Goal: Task Accomplishment & Management: Manage account settings

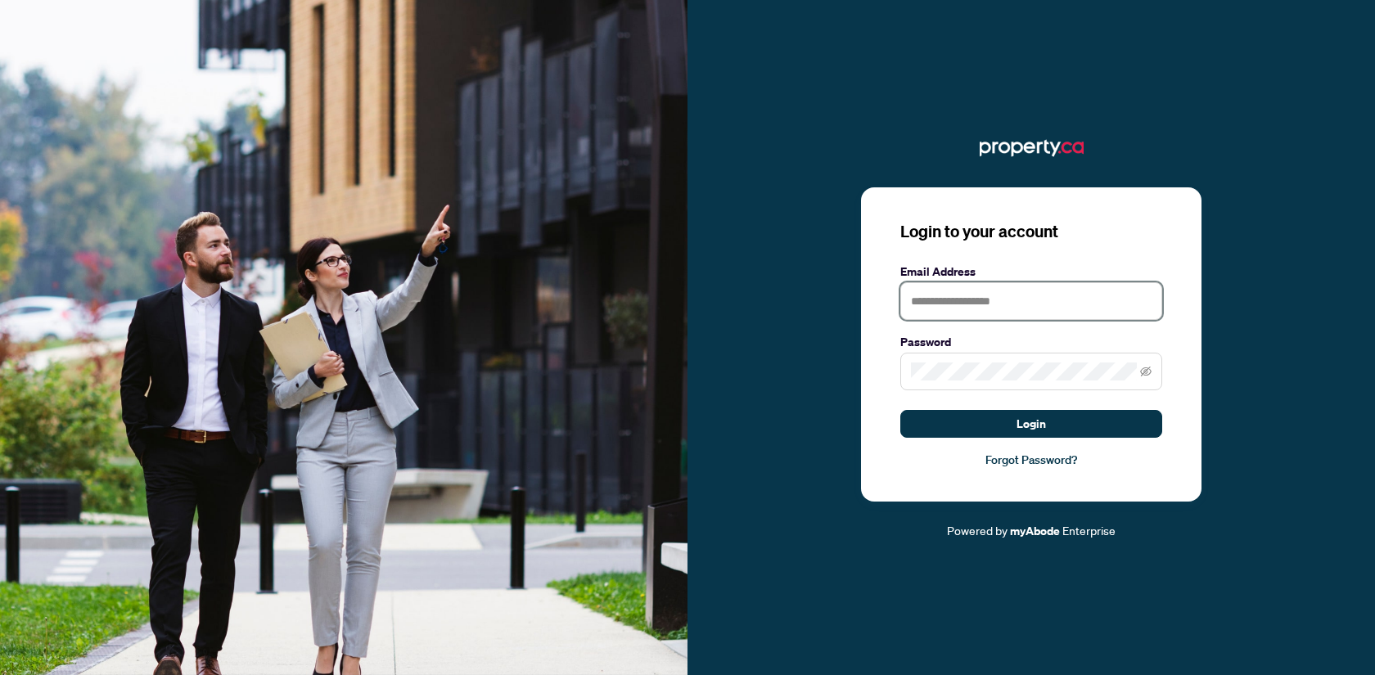
click at [1004, 287] on input "text" at bounding box center [1031, 301] width 262 height 38
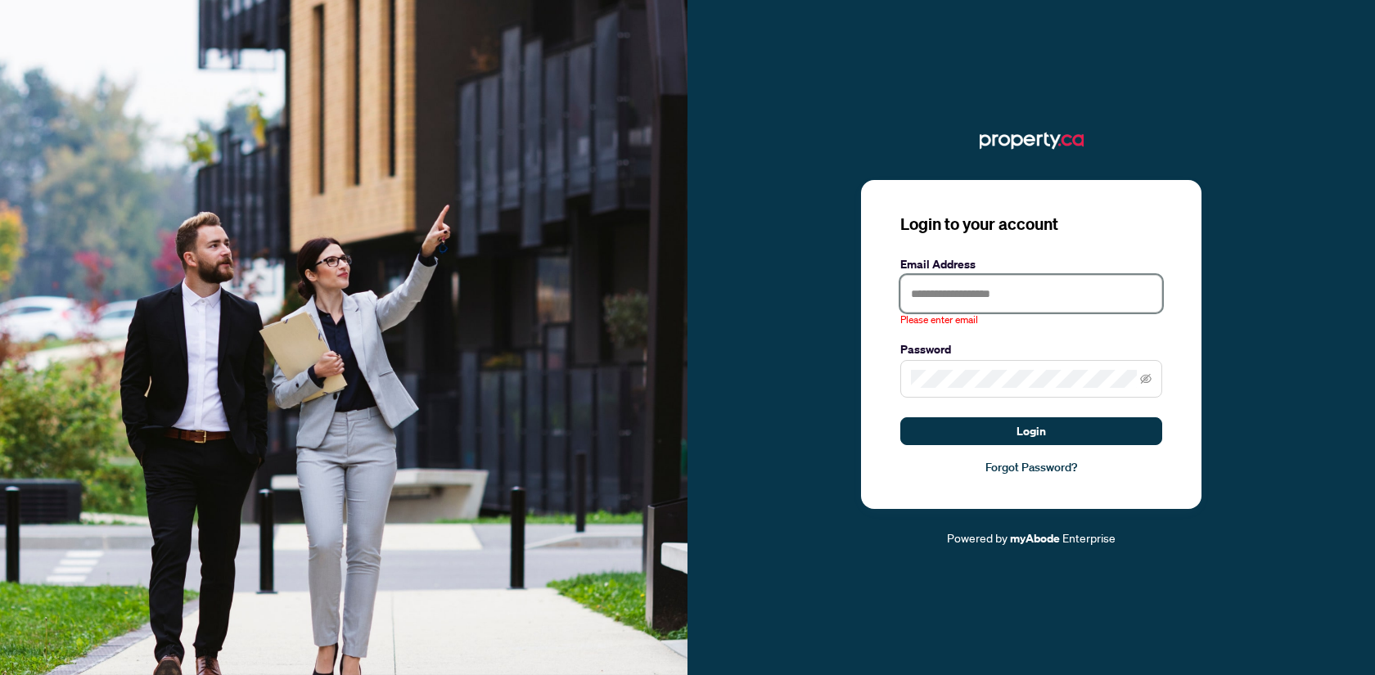
type input "**********"
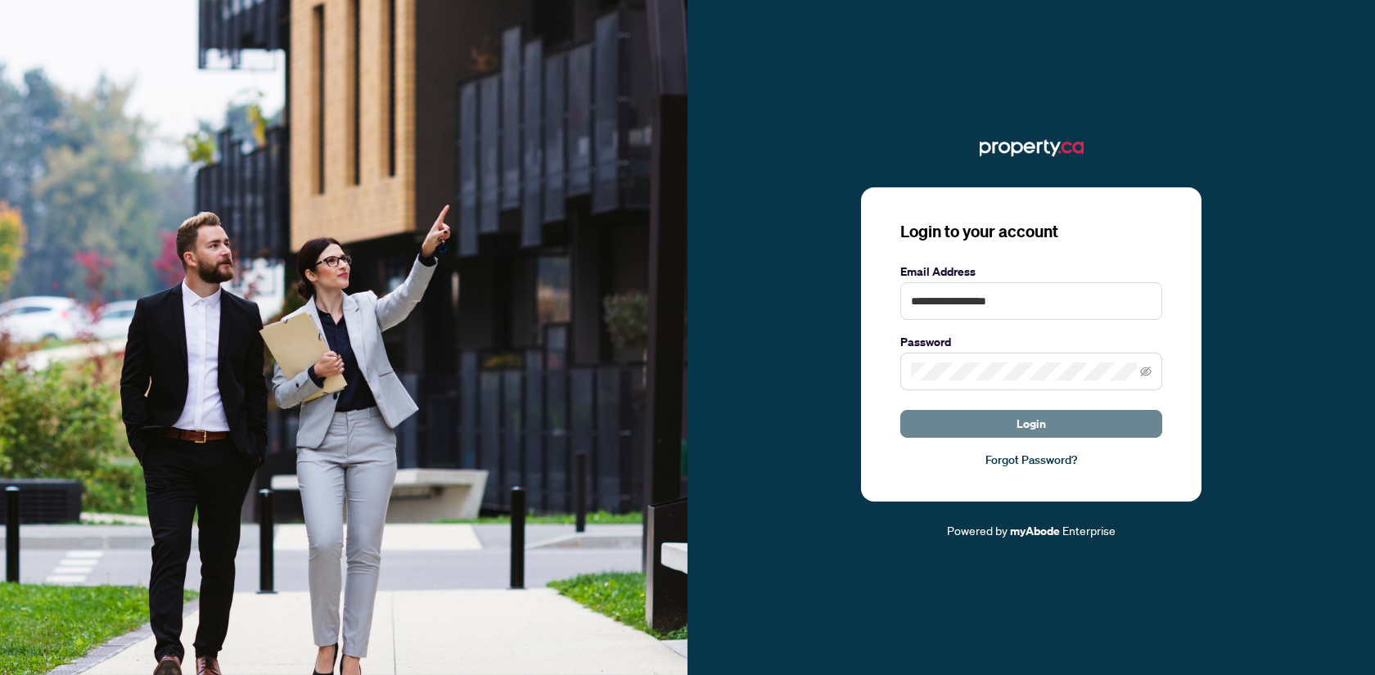
click at [990, 418] on button "Login" at bounding box center [1031, 424] width 262 height 28
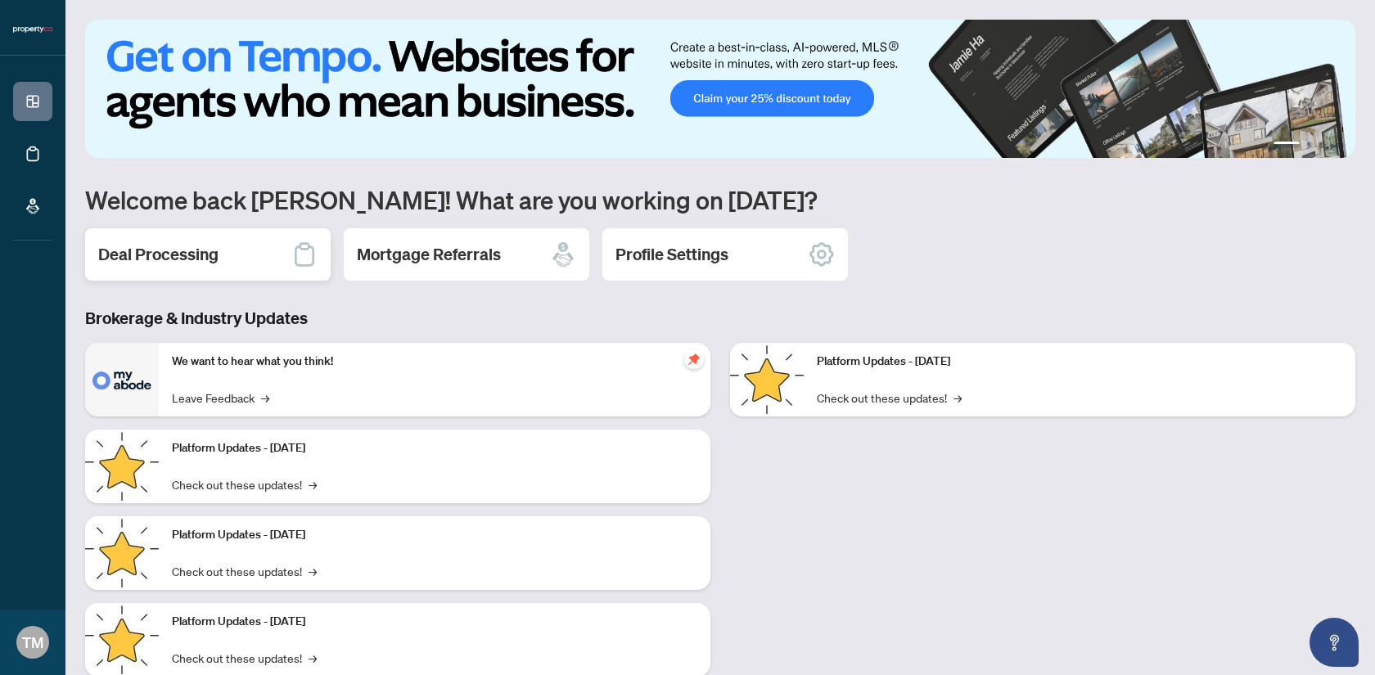
click at [124, 253] on h2 "Deal Processing" at bounding box center [158, 254] width 120 height 23
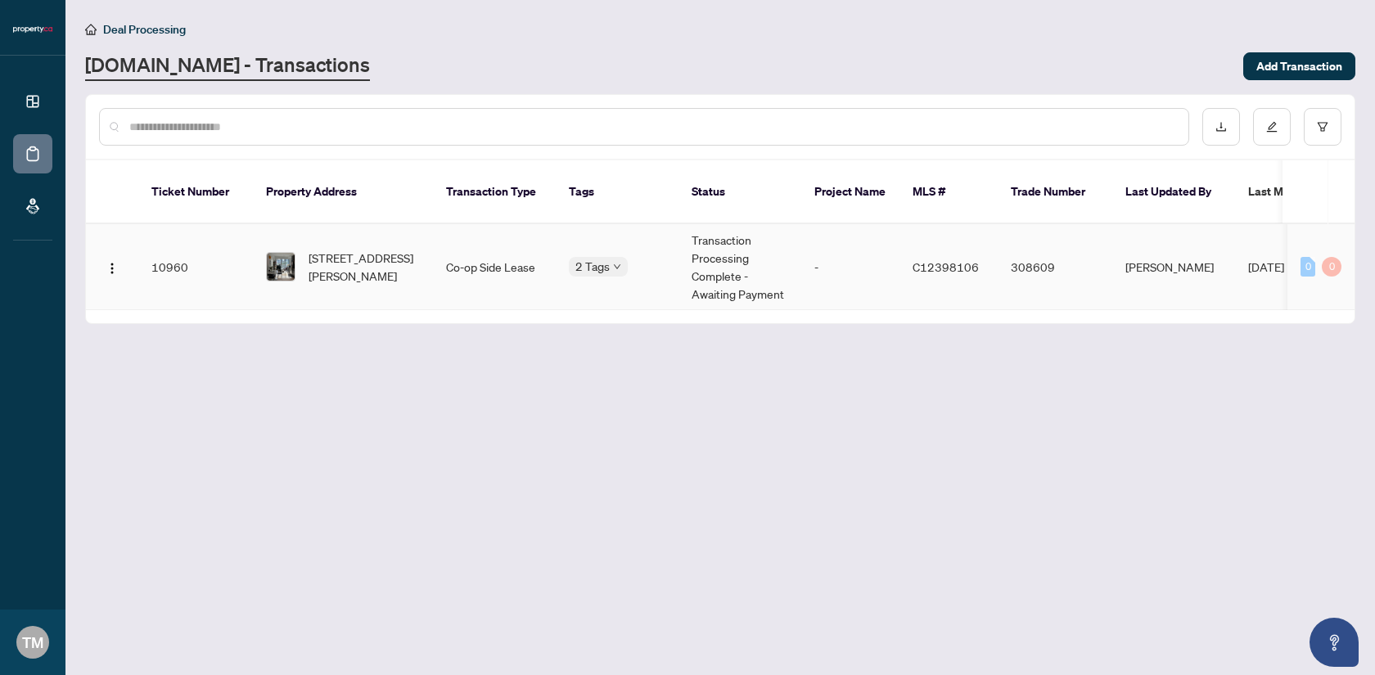
click at [481, 249] on td "Co-op Side Lease" at bounding box center [494, 267] width 123 height 86
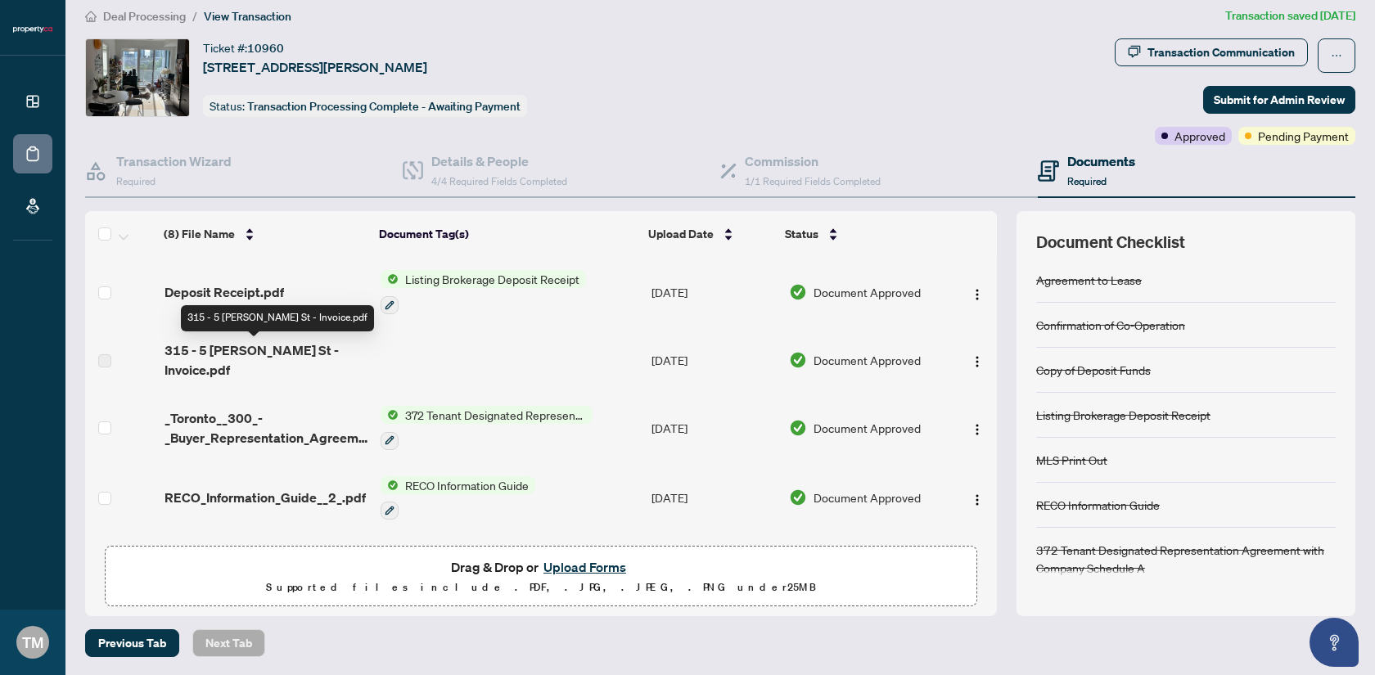
click at [244, 361] on td "315 - 5 [PERSON_NAME] St - Invoice.pdf" at bounding box center [266, 359] width 216 height 65
click at [830, 355] on span "Document Approved" at bounding box center [867, 360] width 107 height 18
click at [287, 345] on span "315 - 5 [PERSON_NAME] St - Invoice.pdf" at bounding box center [266, 360] width 203 height 39
click at [287, 369] on td "315 - 5 [PERSON_NAME] St - Invoice.pdf" at bounding box center [266, 359] width 216 height 65
